Goal: Transaction & Acquisition: Purchase product/service

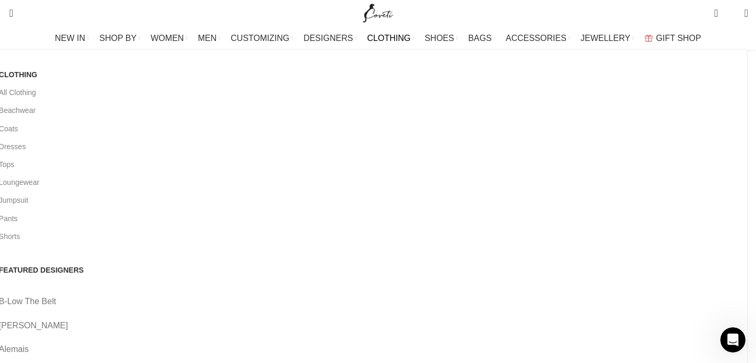
scroll to position [27, 0]
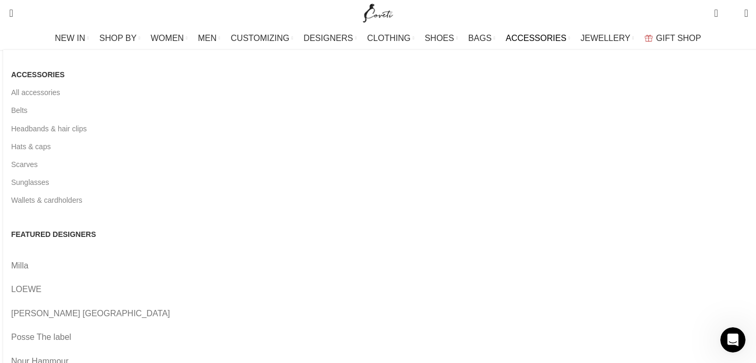
click at [248, 282] on link "LOEWE" at bounding box center [381, 289] width 740 height 14
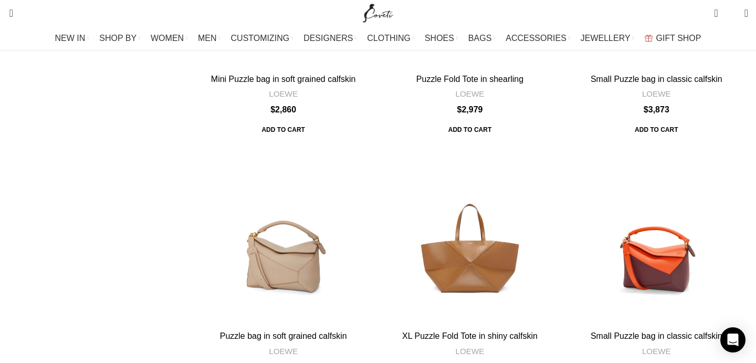
scroll to position [3184, 0]
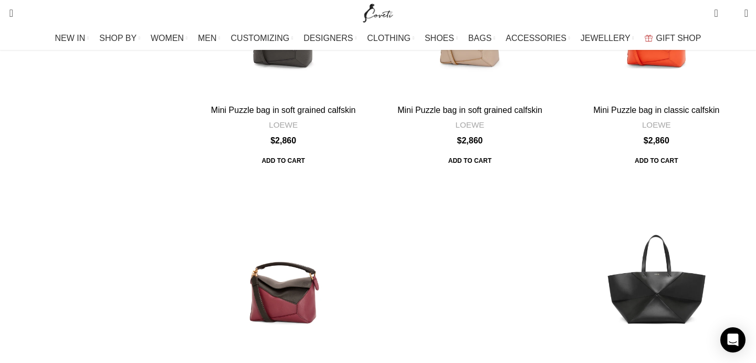
scroll to position [559, 0]
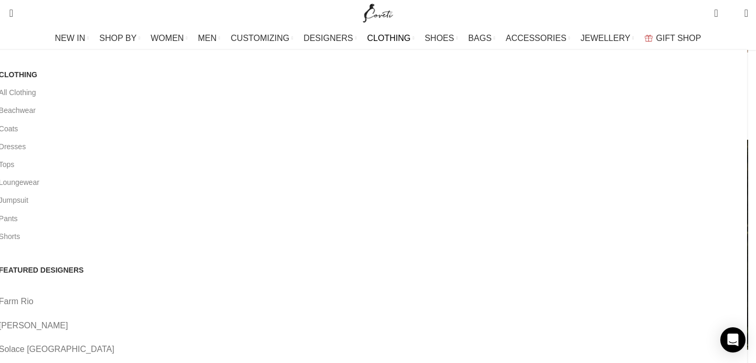
scroll to position [2319, 0]
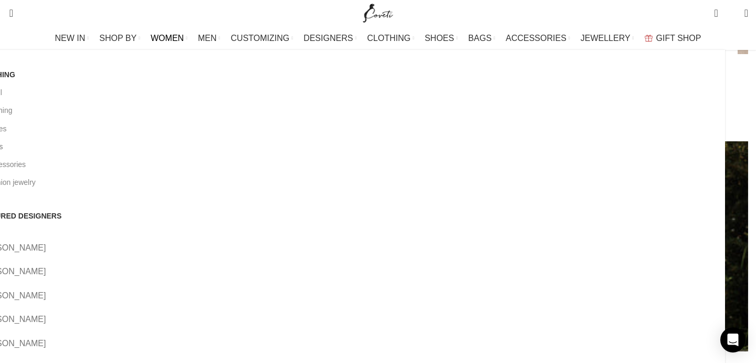
click at [87, 145] on link "All bags" at bounding box center [347, 146] width 740 height 18
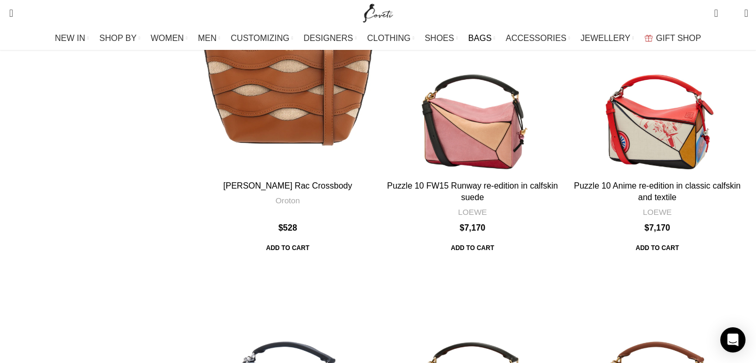
scroll to position [3597, 0]
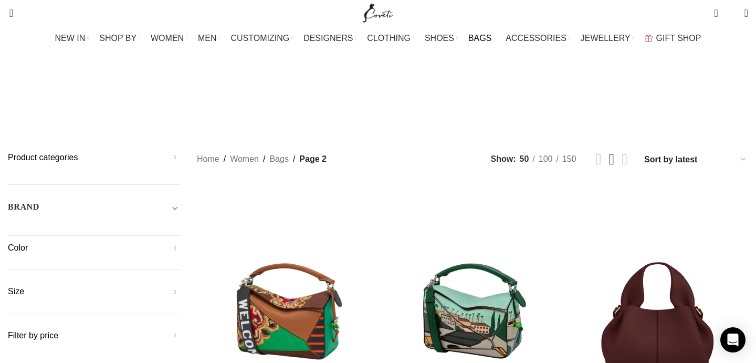
click at [181, 200] on span "Toggle filter" at bounding box center [174, 206] width 13 height 13
click at [169, 226] on select "16Arlington Adam Lippes Agua By Agua Bendita Aje Alejandra De Coss Alemais Ales…" at bounding box center [94, 237] width 173 height 22
click at [621, 152] on link "Grid view 4" at bounding box center [624, 159] width 6 height 15
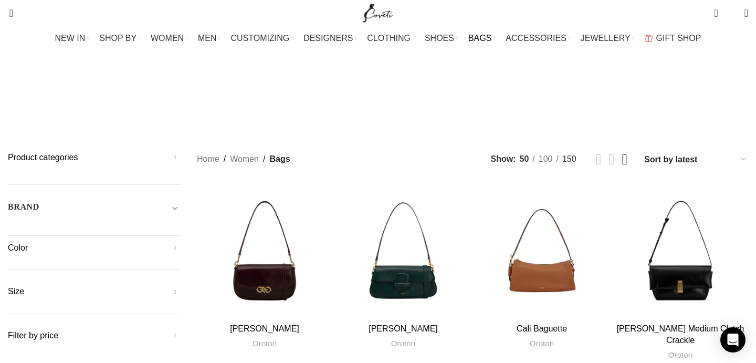
click at [562, 154] on span "150" at bounding box center [569, 158] width 14 height 9
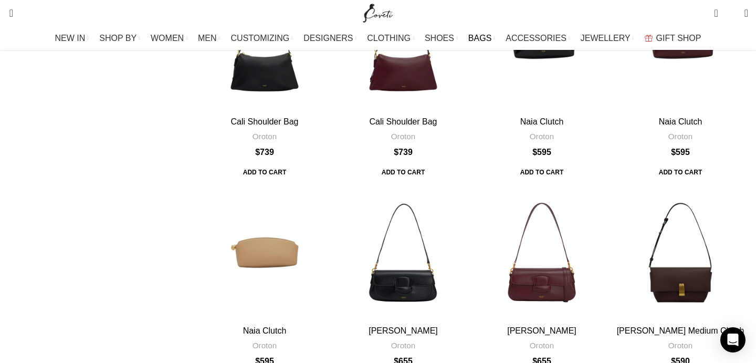
scroll to position [7052, 0]
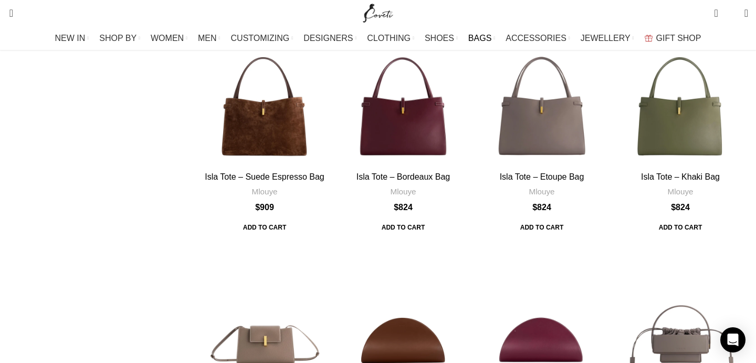
scroll to position [5348, 0]
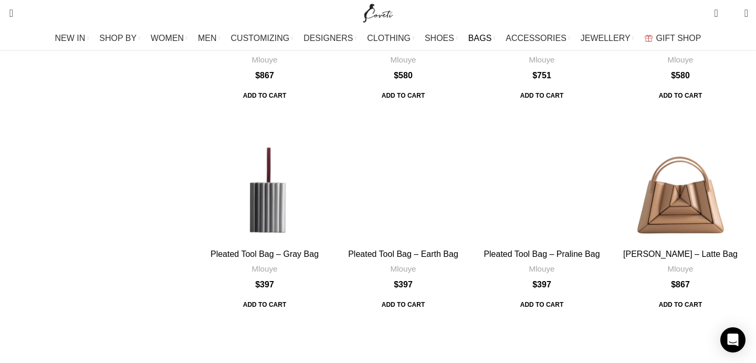
scroll to position [5970, 0]
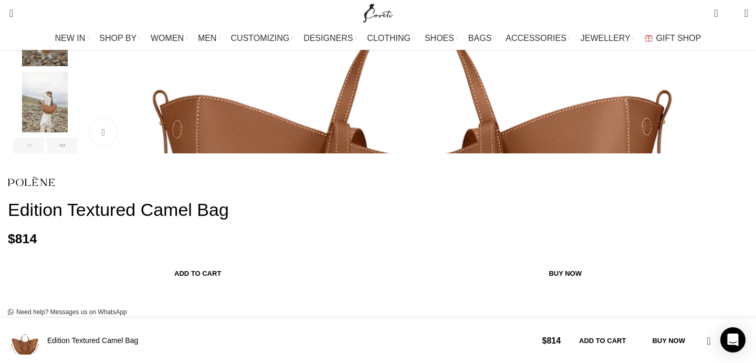
scroll to position [390, 0]
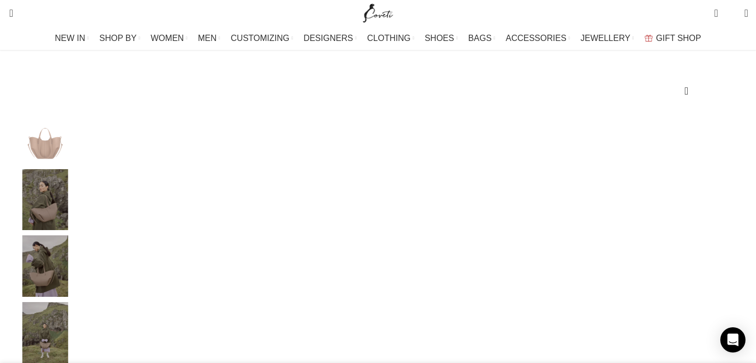
scroll to position [87, 0]
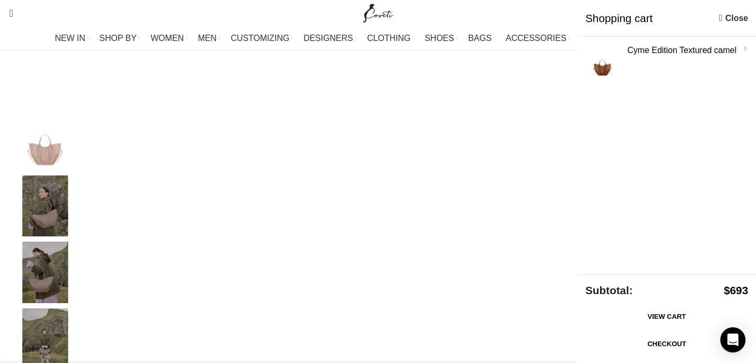
click at [640, 343] on link "Checkout" at bounding box center [666, 344] width 163 height 22
